Goal: Transaction & Acquisition: Subscribe to service/newsletter

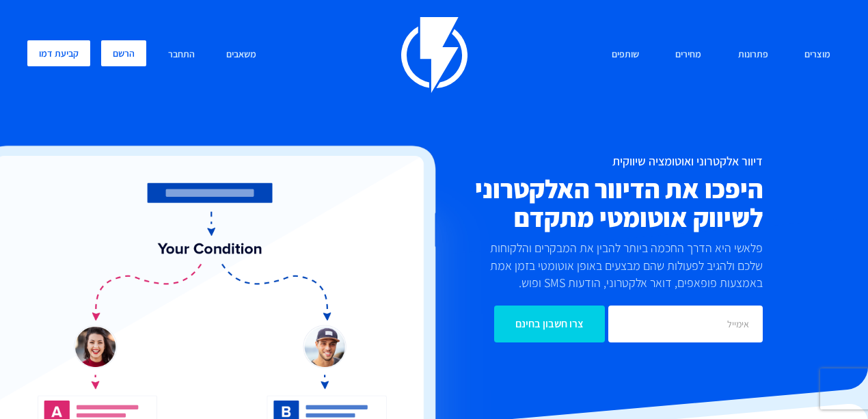
click at [126, 52] on link "הרשם" at bounding box center [123, 53] width 45 height 26
click at [178, 54] on link "התחבר" at bounding box center [181, 54] width 47 height 29
click at [124, 50] on link "הרשם" at bounding box center [123, 53] width 45 height 26
drag, startPoint x: 0, startPoint y: 0, endPoint x: 129, endPoint y: 55, distance: 140.5
click at [129, 55] on link "הרשם" at bounding box center [123, 53] width 45 height 26
